Goal: Task Accomplishment & Management: Manage account settings

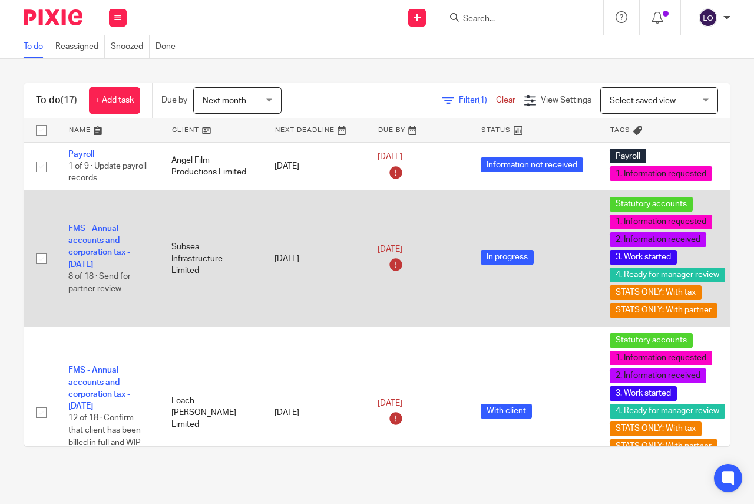
click at [88, 247] on td "FMS - Annual accounts and corporation tax - December 2024 8 of 18 · Send for pa…" at bounding box center [108, 258] width 103 height 136
click at [96, 236] on link "FMS - Annual accounts and corporation tax - [DATE]" at bounding box center [99, 246] width 62 height 44
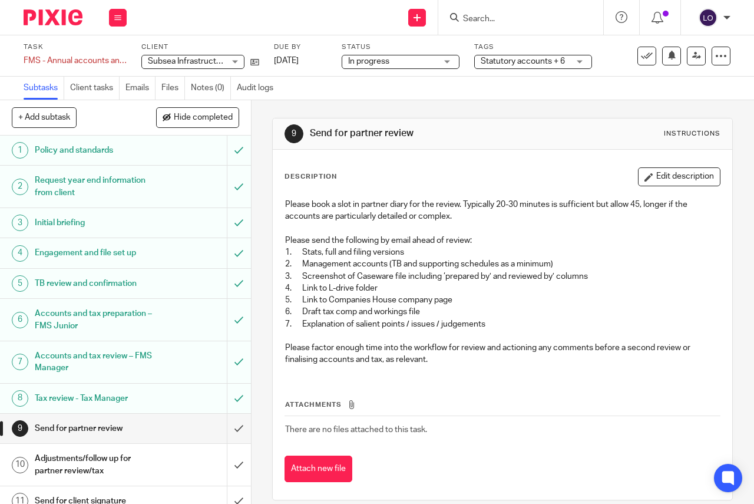
click at [450, 62] on div "In progress In progress" at bounding box center [401, 62] width 118 height 14
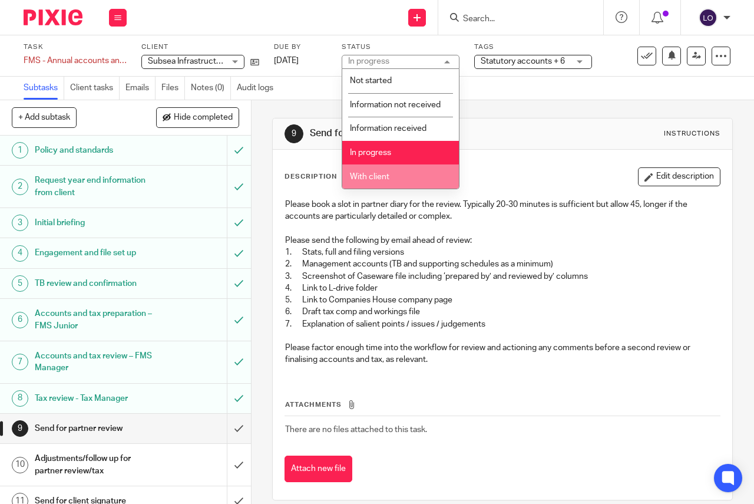
click at [413, 168] on li "With client" at bounding box center [400, 176] width 117 height 24
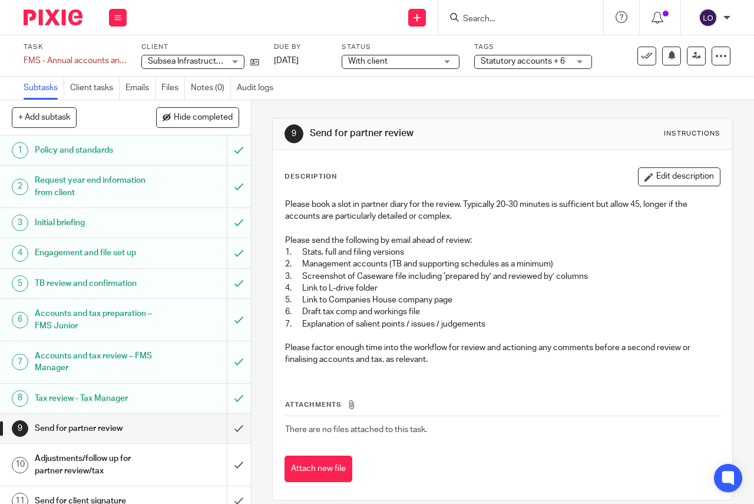
click at [576, 58] on div "Statutory accounts + 6" at bounding box center [533, 62] width 118 height 14
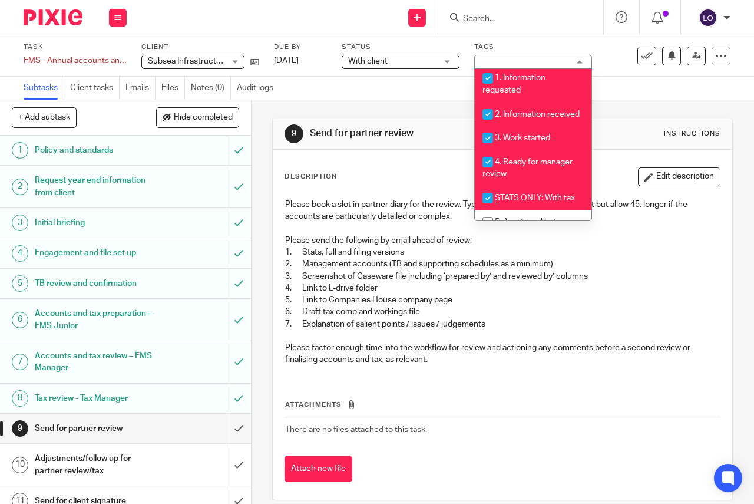
scroll to position [309, 0]
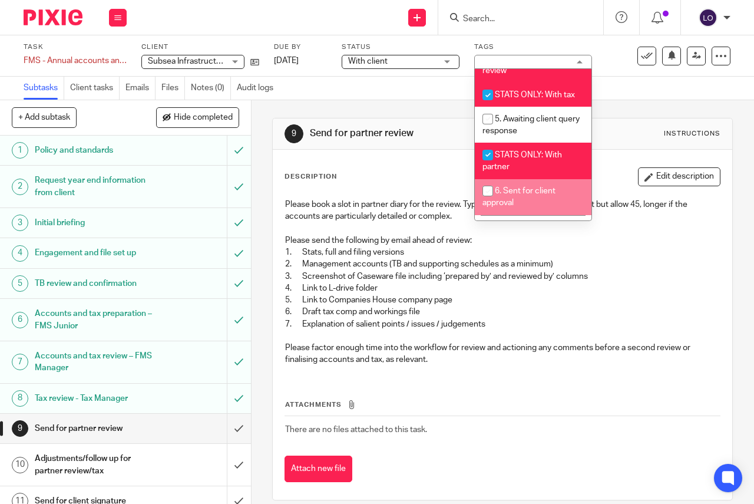
click at [538, 195] on li "6. Sent for client approval" at bounding box center [533, 197] width 117 height 36
checkbox input "true"
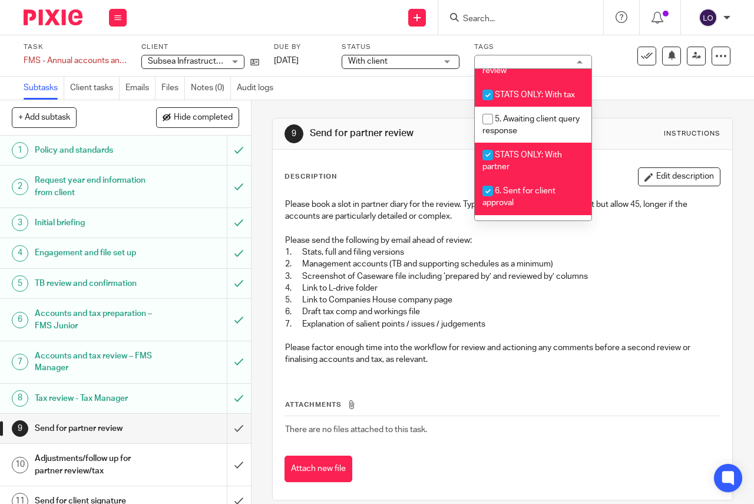
scroll to position [240, 0]
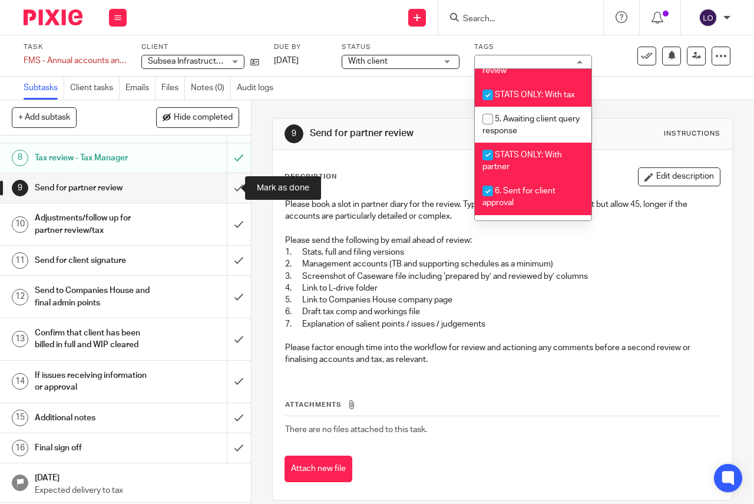
click at [227, 187] on input "submit" at bounding box center [125, 187] width 251 height 29
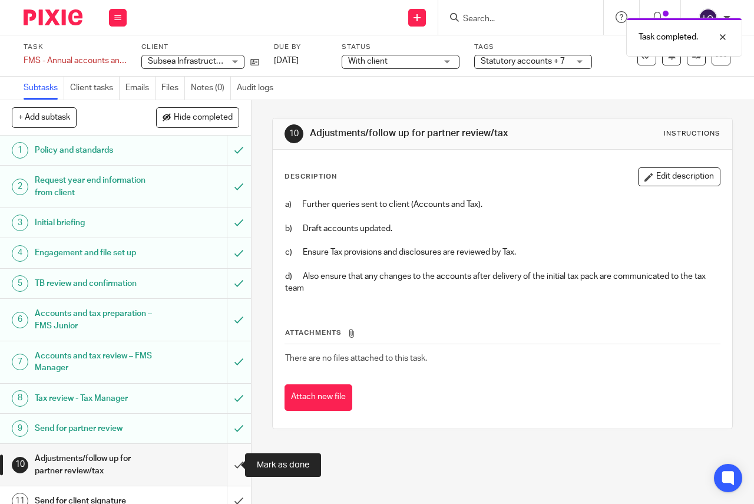
click at [228, 468] on input "submit" at bounding box center [125, 465] width 251 height 42
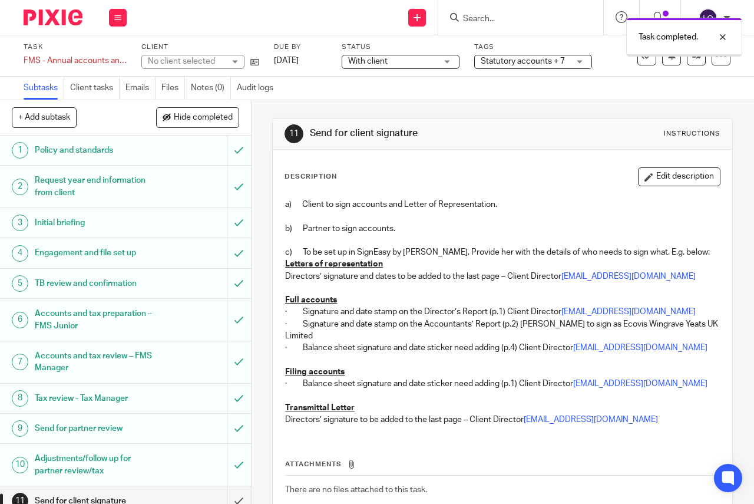
scroll to position [240, 0]
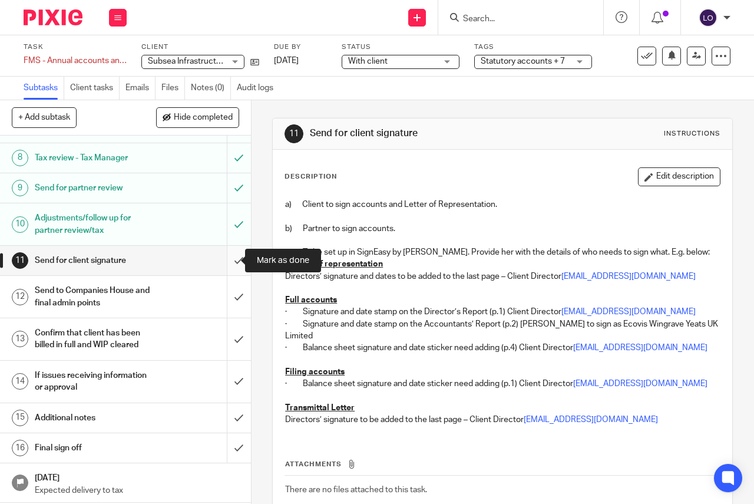
click at [222, 260] on input "submit" at bounding box center [125, 260] width 251 height 29
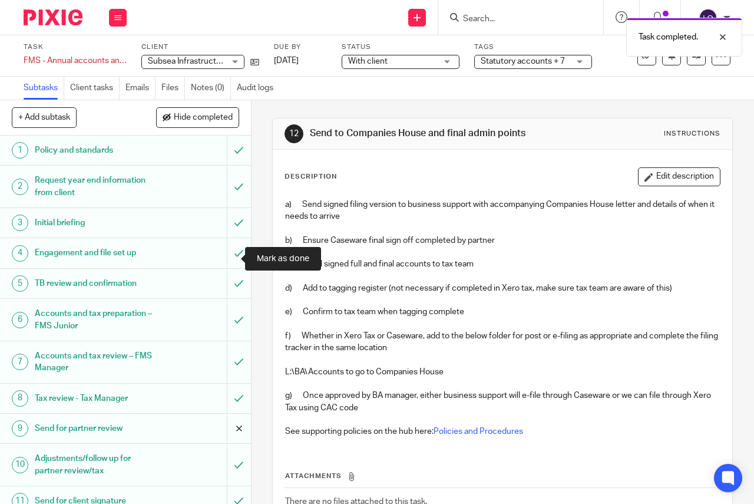
scroll to position [279, 0]
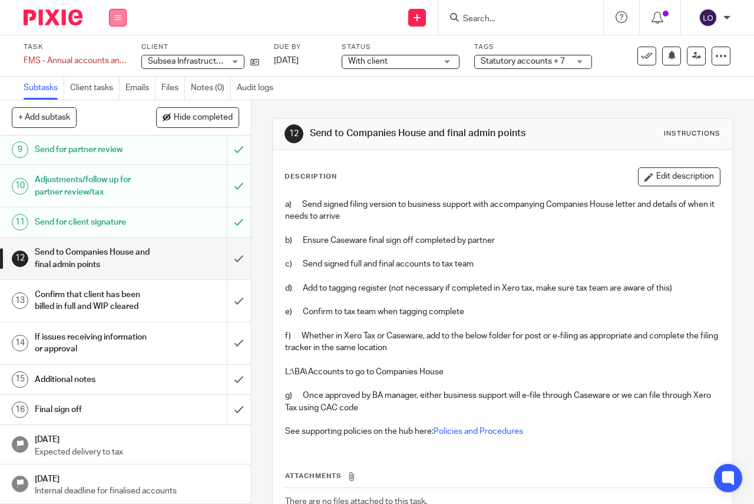
click at [125, 21] on button at bounding box center [118, 18] width 18 height 18
click at [114, 52] on link "Work" at bounding box center [112, 55] width 21 height 8
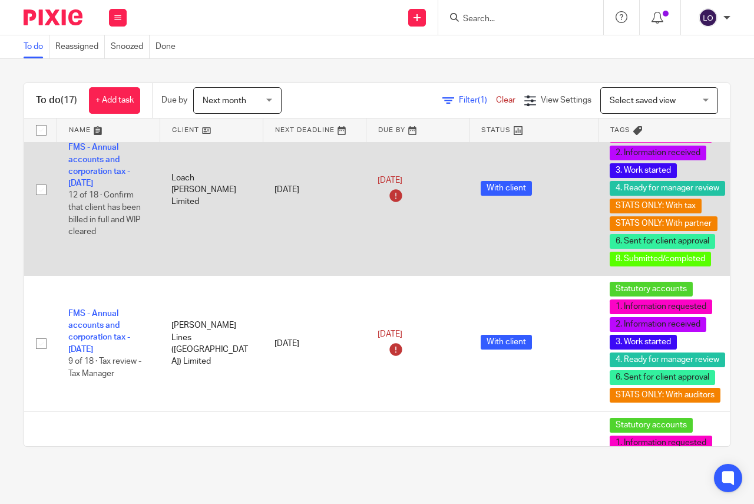
scroll to position [309, 0]
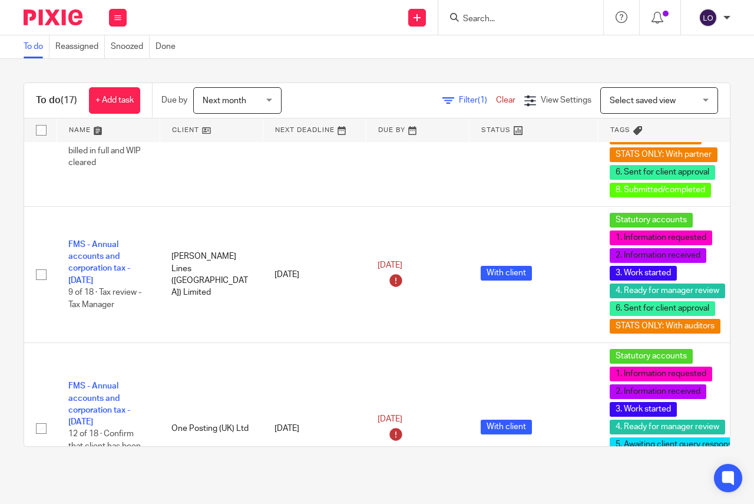
click at [519, 130] on link at bounding box center [534, 130] width 128 height 24
